Goal: Information Seeking & Learning: Check status

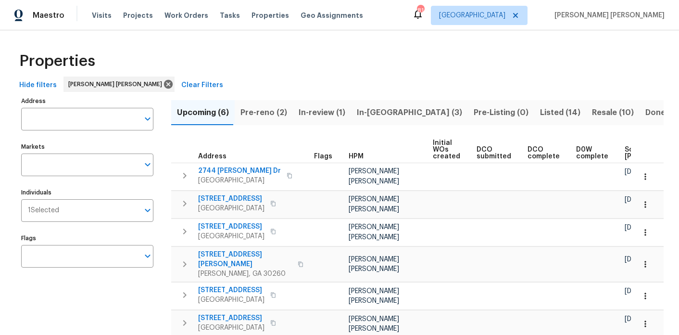
scroll to position [0, 130]
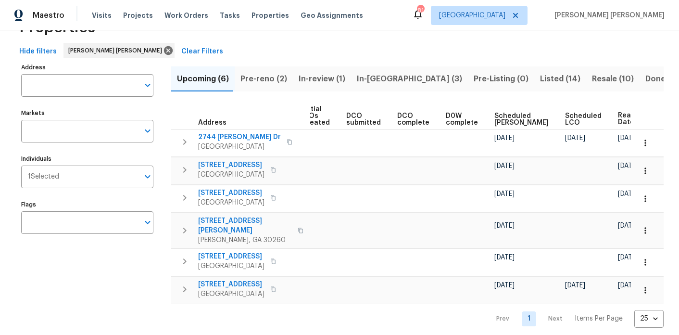
click at [261, 81] on span "Pre-reno (2)" at bounding box center [263, 78] width 47 height 13
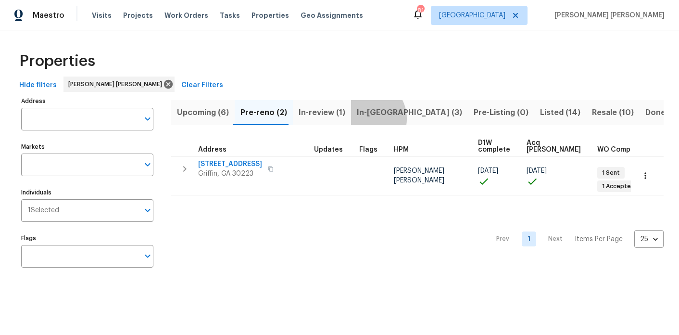
click at [361, 118] on span "In-[GEOGRAPHIC_DATA] (3)" at bounding box center [409, 112] width 105 height 13
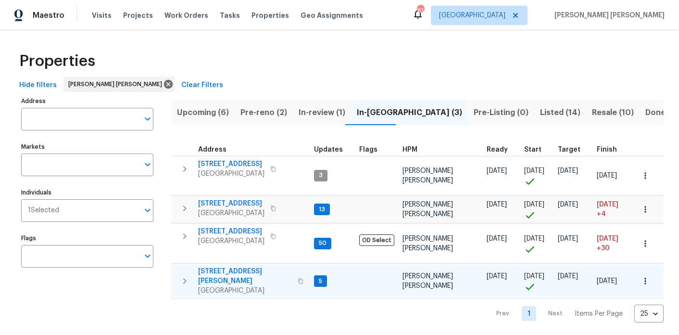
click at [184, 275] on icon "button" at bounding box center [185, 281] width 12 height 12
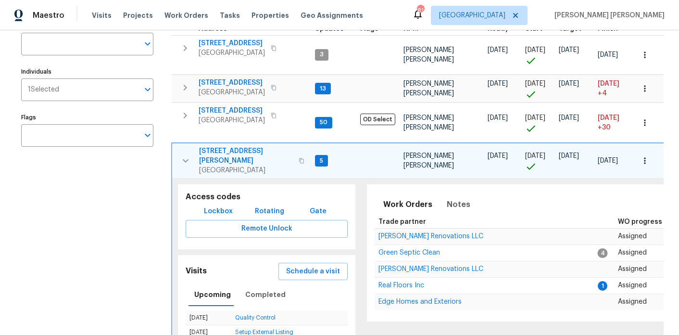
scroll to position [123, 0]
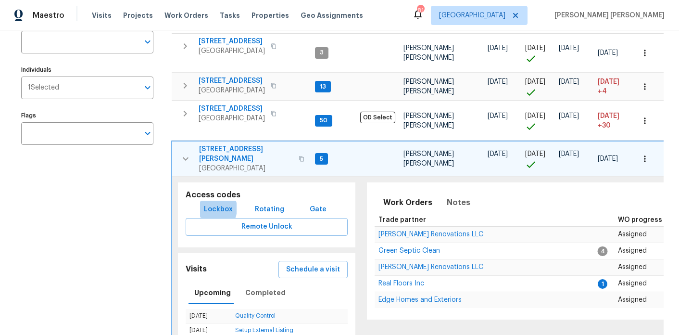
click at [208, 203] on span "Lockbox" at bounding box center [218, 209] width 29 height 12
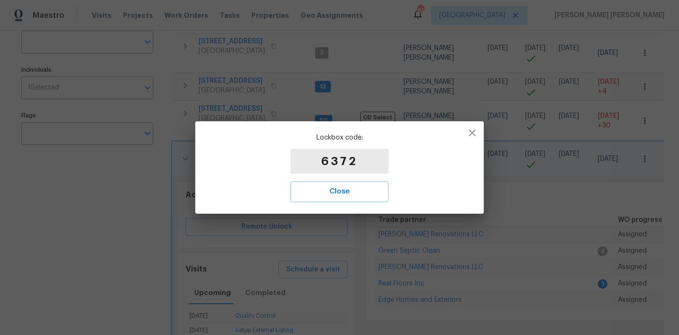
click at [342, 158] on p "6372" at bounding box center [339, 161] width 98 height 25
copy p "6372"
click at [477, 131] on icon "button" at bounding box center [472, 133] width 12 height 12
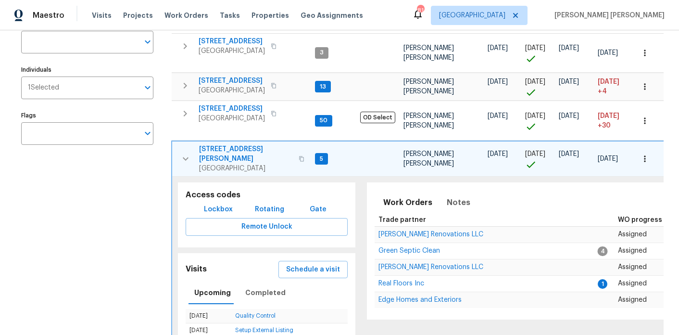
scroll to position [0, 0]
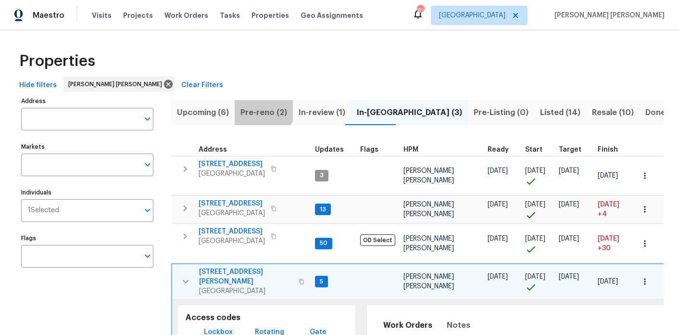
click at [255, 103] on button "Pre-reno (2)" at bounding box center [264, 112] width 58 height 25
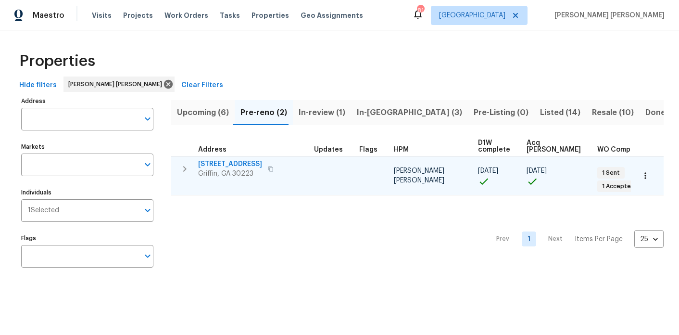
click at [216, 164] on span "[STREET_ADDRESS]" at bounding box center [230, 164] width 64 height 10
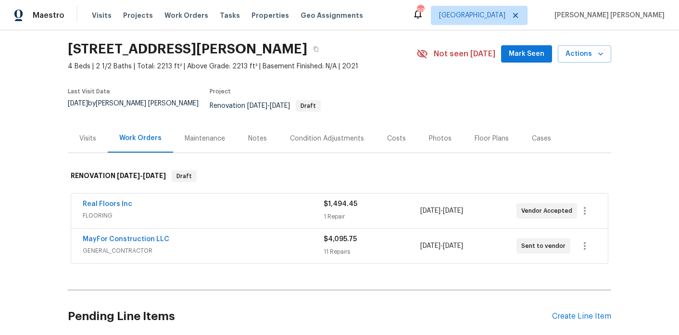
scroll to position [31, 0]
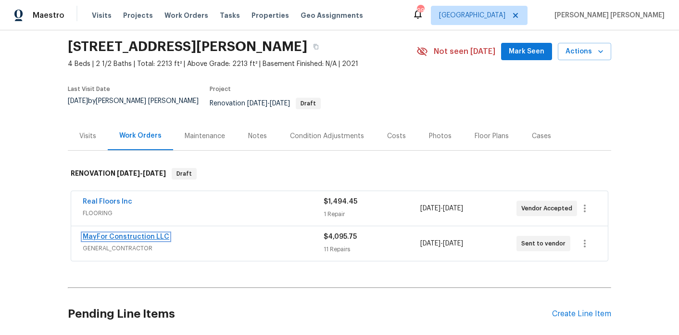
click at [133, 233] on link "MayFor Construction LLC" at bounding box center [126, 236] width 87 height 7
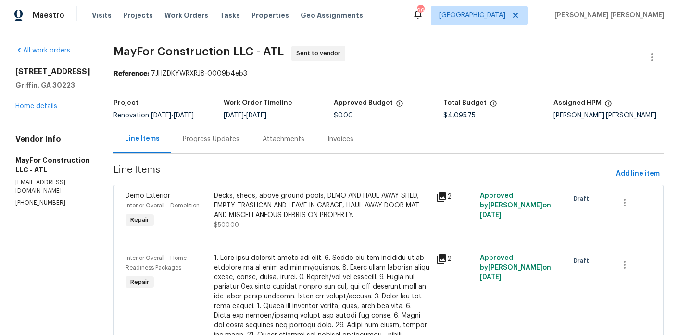
click at [221, 152] on div "Progress Updates" at bounding box center [211, 139] width 80 height 28
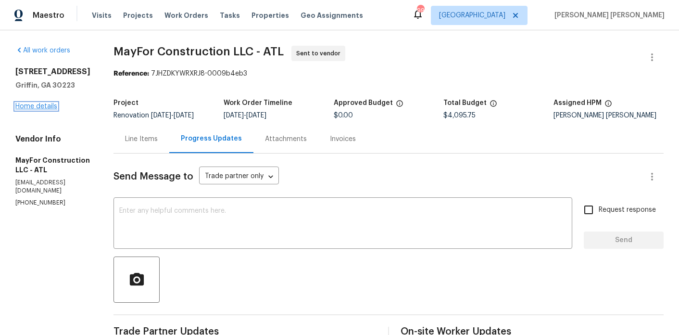
click at [37, 105] on link "Home details" at bounding box center [36, 106] width 42 height 7
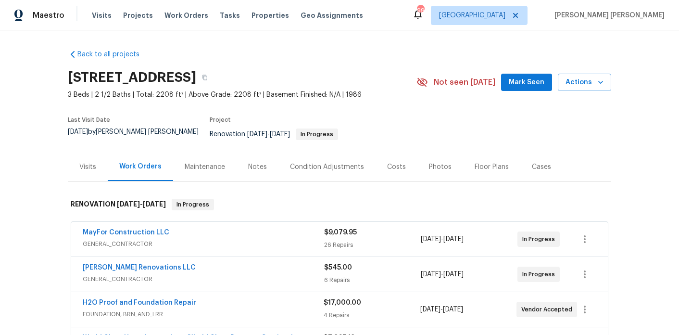
scroll to position [80, 0]
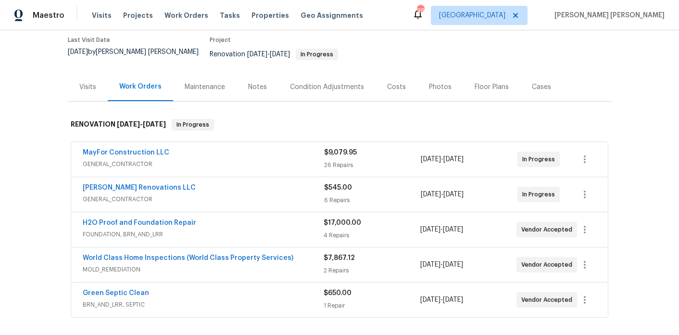
click at [188, 229] on span "FOUNDATION, BRN_AND_LRR" at bounding box center [203, 234] width 241 height 10
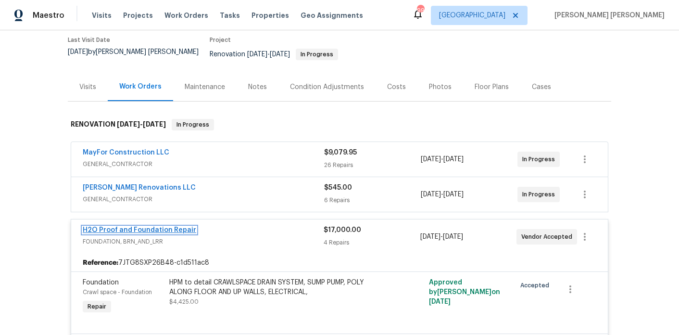
click at [178, 227] on link "H2O Proof and Foundation Repair" at bounding box center [139, 230] width 113 height 7
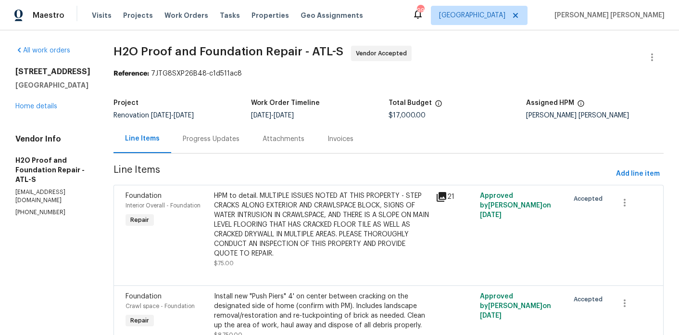
click at [204, 136] on div "Progress Updates" at bounding box center [211, 139] width 57 height 10
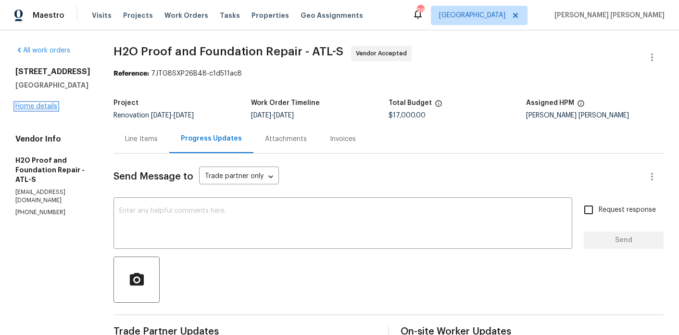
click at [56, 105] on link "Home details" at bounding box center [36, 106] width 42 height 7
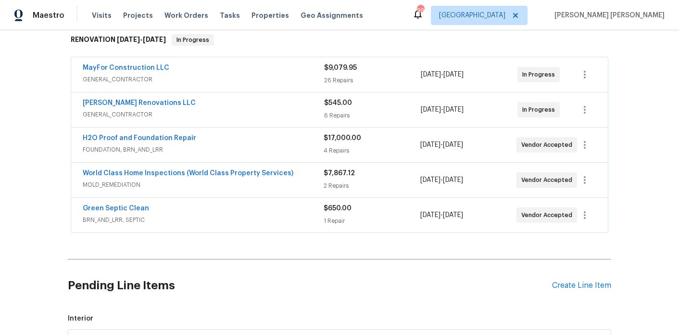
scroll to position [172, 0]
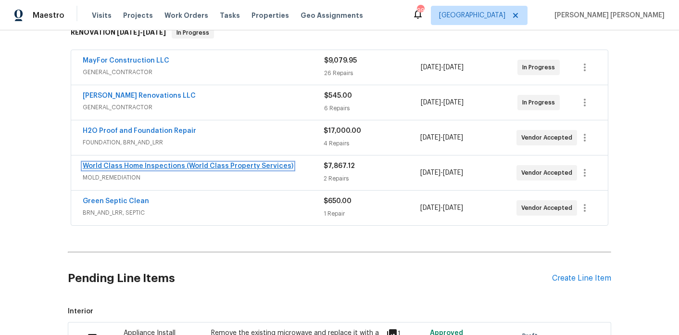
click at [147, 163] on link "World Class Home Inspections (World Class Property Services)" at bounding box center [188, 166] width 211 height 7
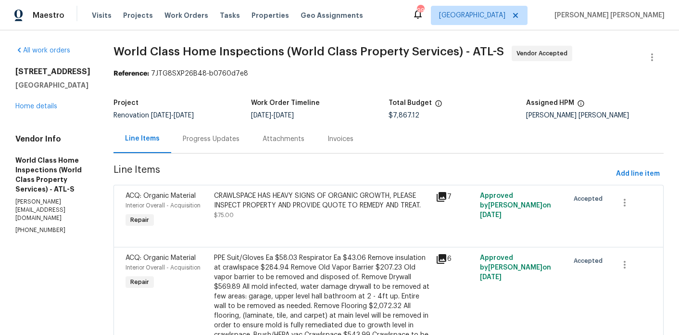
click at [207, 133] on div "Progress Updates" at bounding box center [211, 139] width 80 height 28
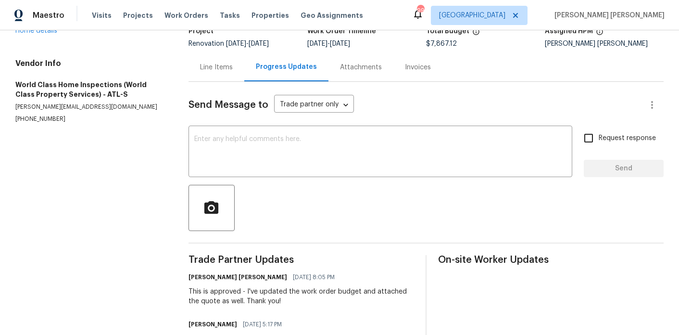
click at [207, 71] on div "Line Items" at bounding box center [217, 67] width 56 height 28
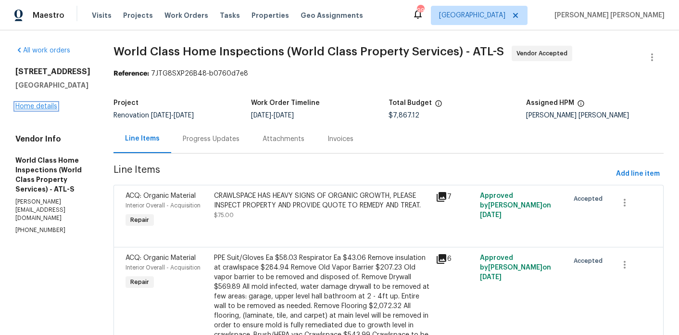
click at [38, 108] on link "Home details" at bounding box center [36, 106] width 42 height 7
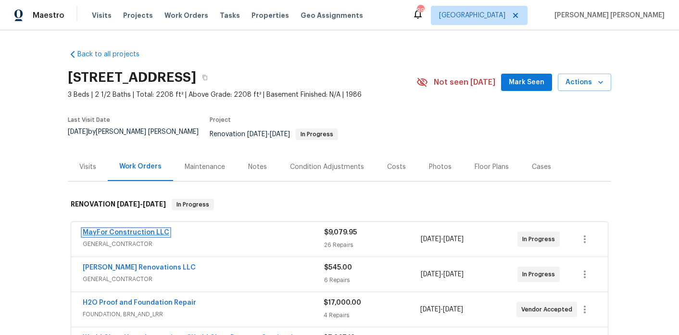
click at [144, 229] on link "MayFor Construction LLC" at bounding box center [126, 232] width 87 height 7
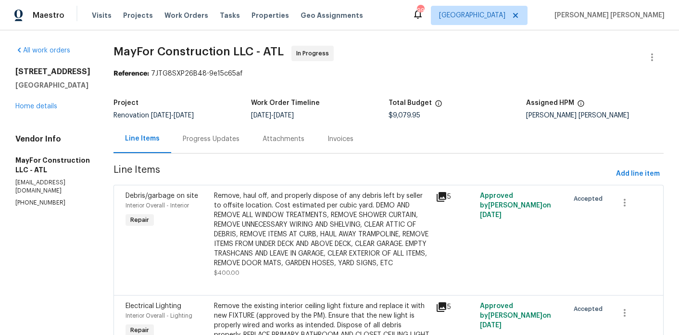
click at [235, 148] on div "Progress Updates" at bounding box center [211, 139] width 80 height 28
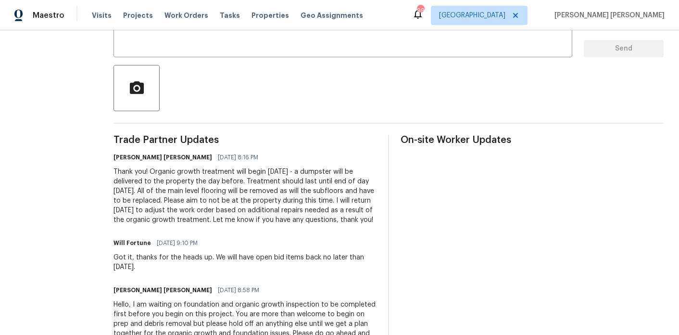
scroll to position [199, 0]
